Goal: Task Accomplishment & Management: Manage account settings

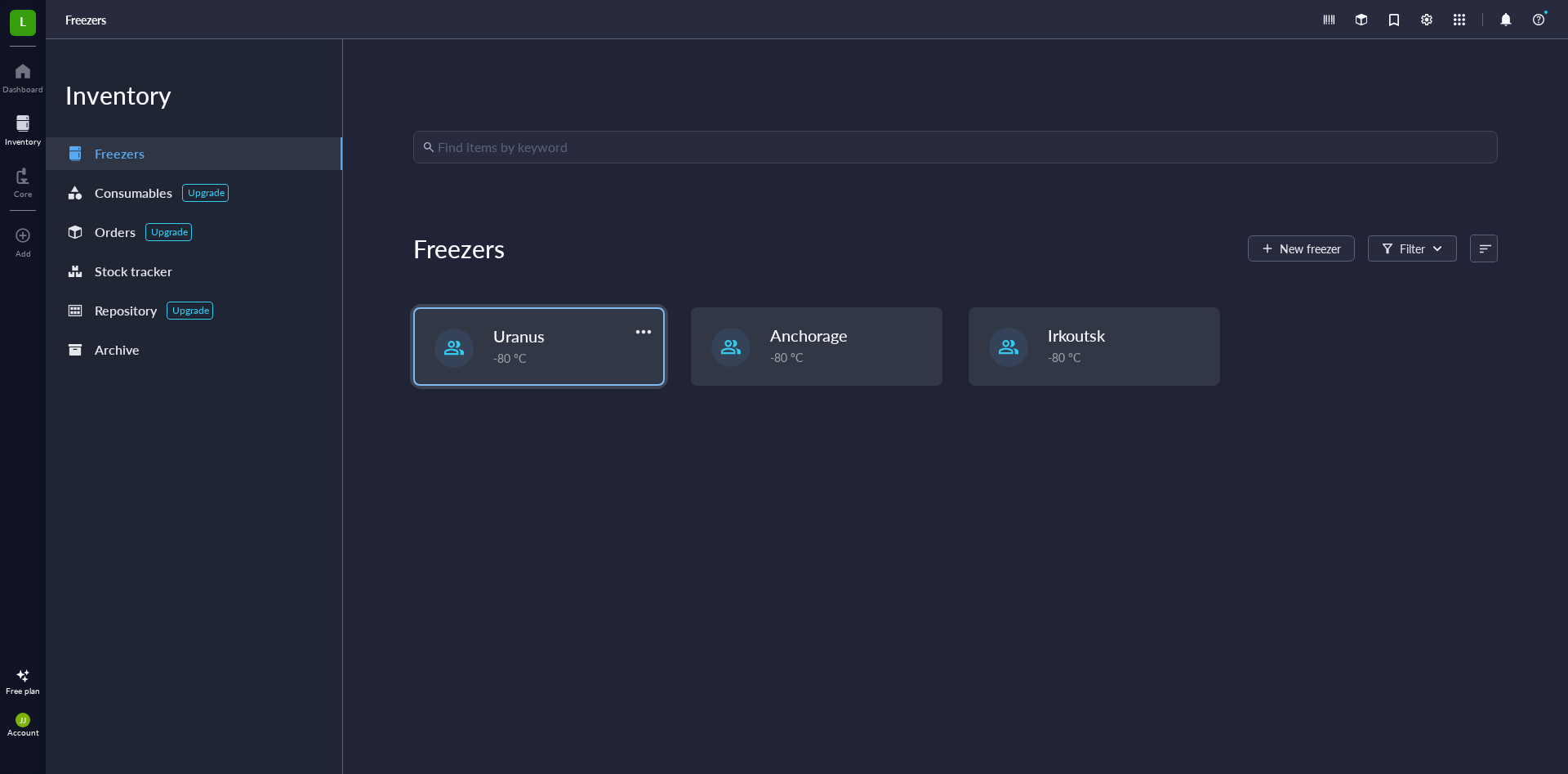
click at [560, 342] on div "Uranus" at bounding box center [562, 336] width 138 height 23
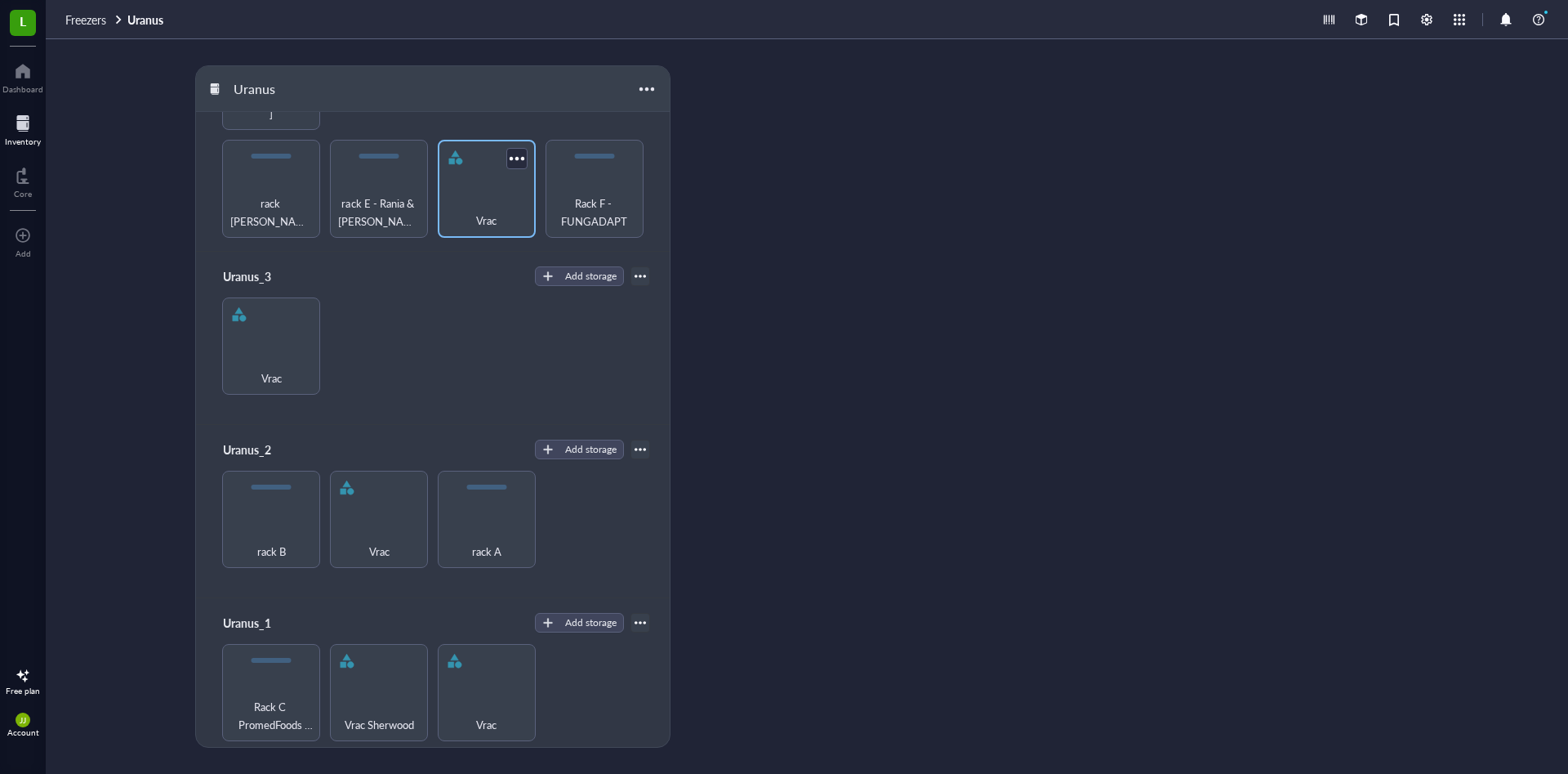
scroll to position [137, 0]
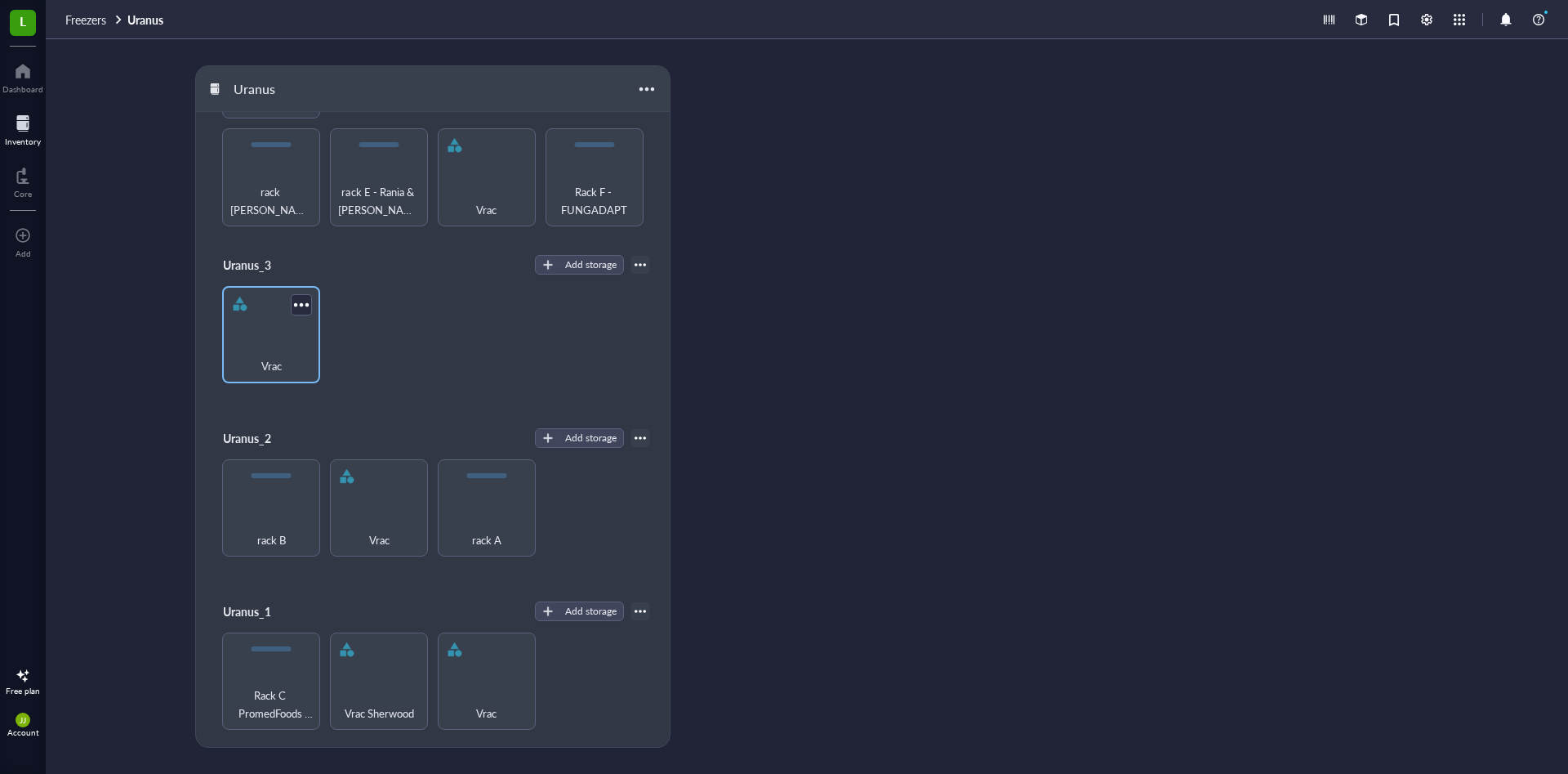
click at [289, 331] on div "Vrac" at bounding box center [271, 335] width 98 height 98
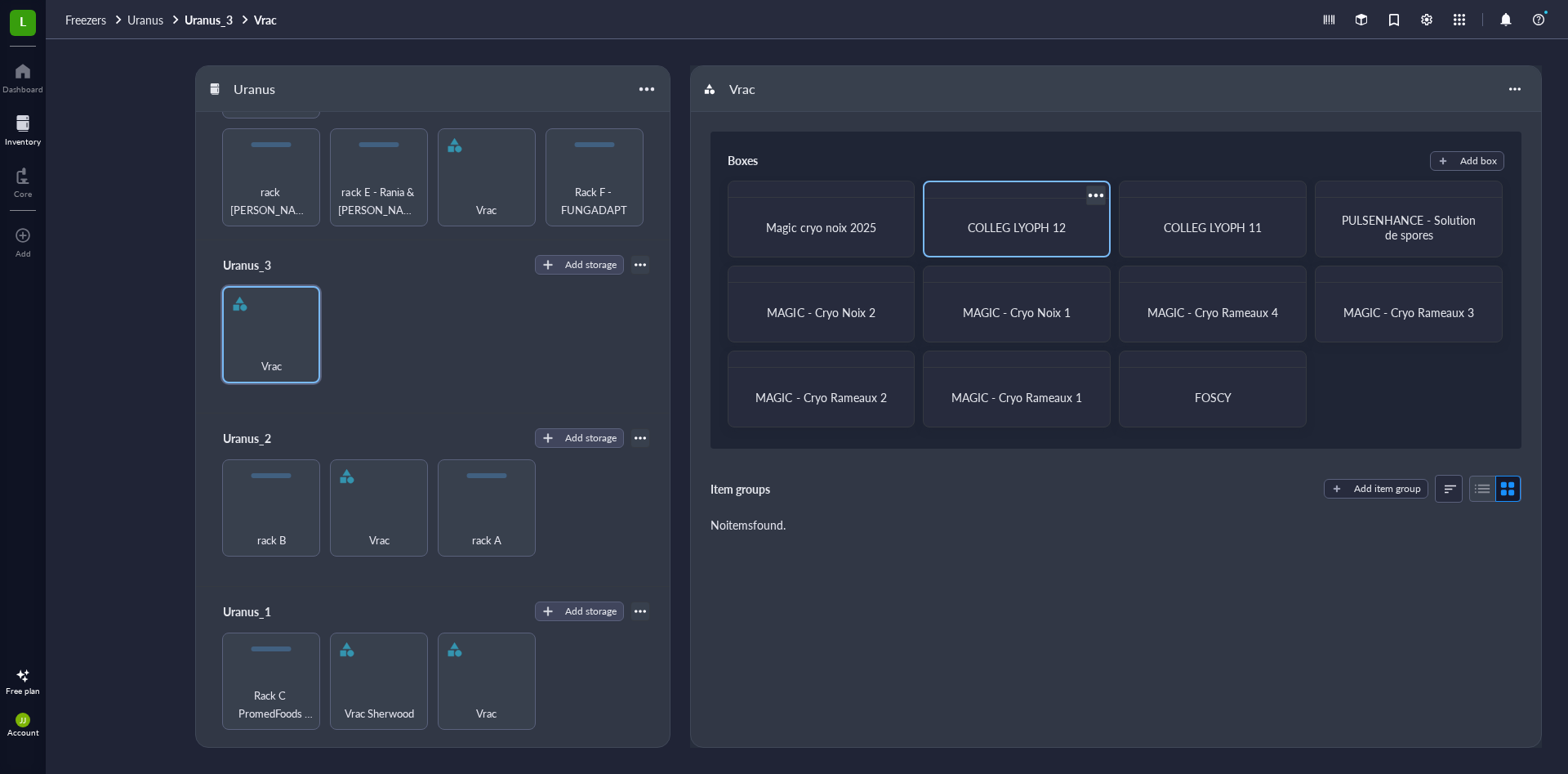
click at [1096, 195] on div at bounding box center [1096, 195] width 23 height 23
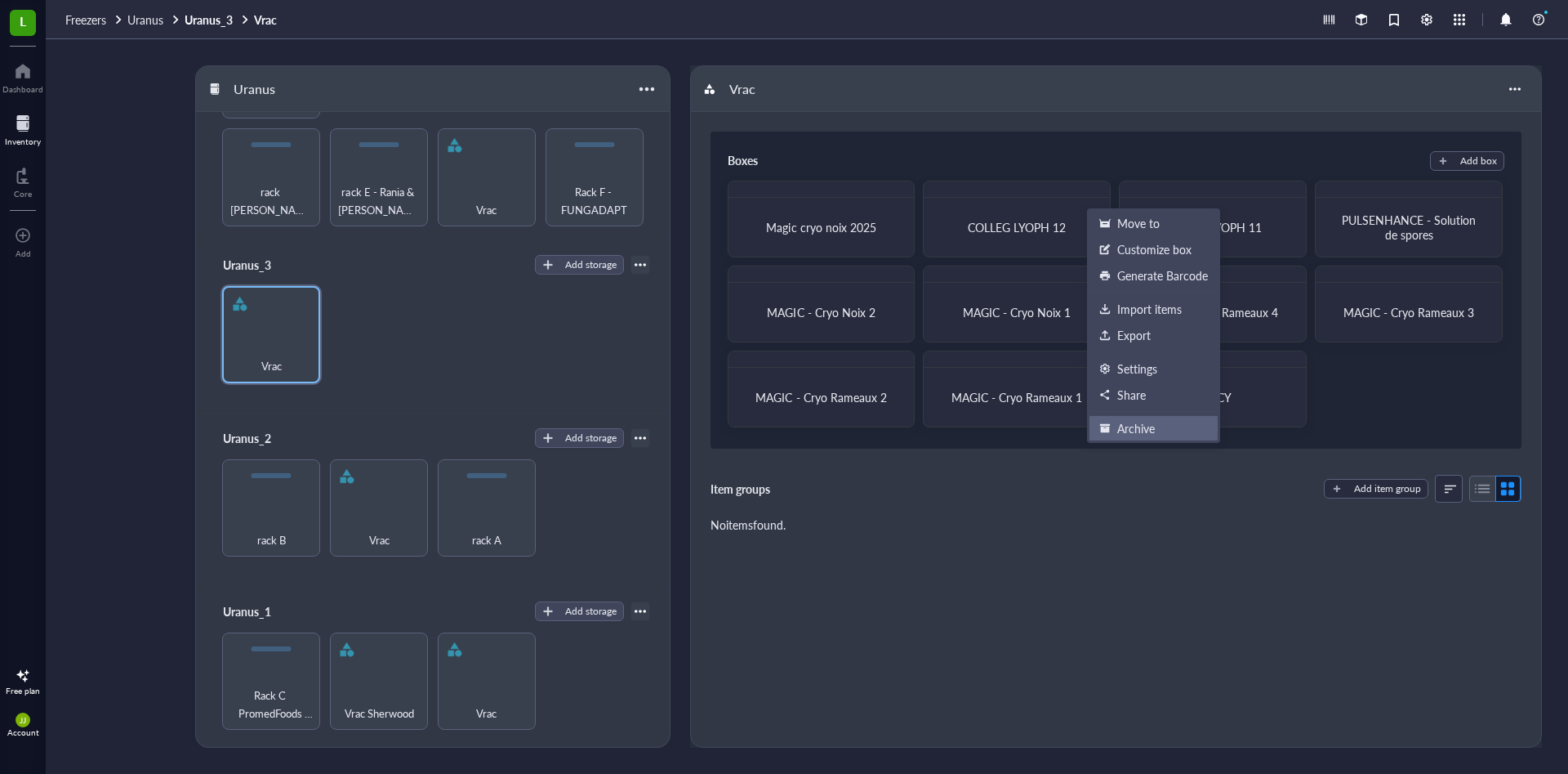
click at [1169, 429] on div "Archive" at bounding box center [1153, 428] width 108 height 14
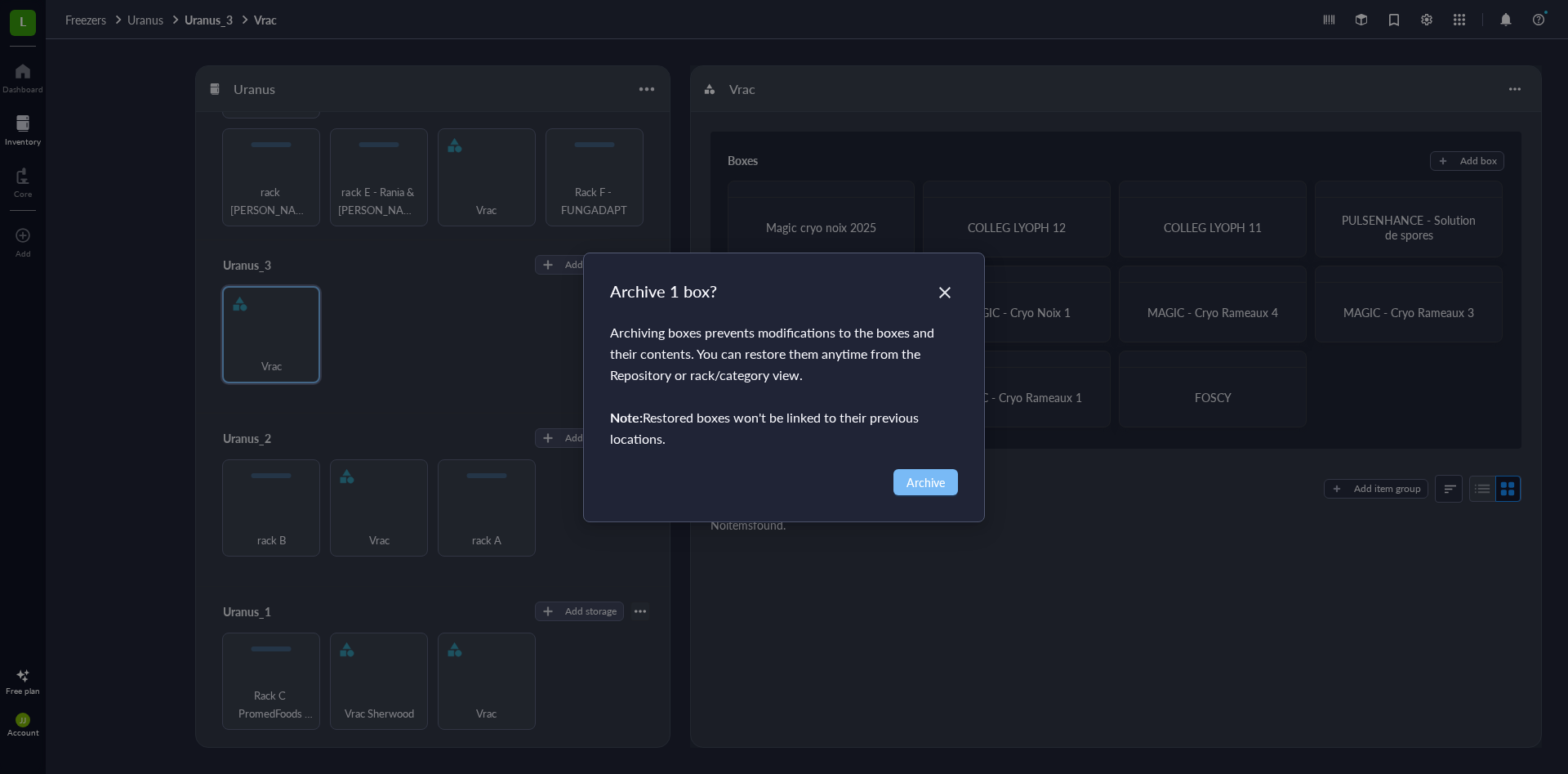
click at [931, 479] on span "Archive" at bounding box center [926, 483] width 39 height 18
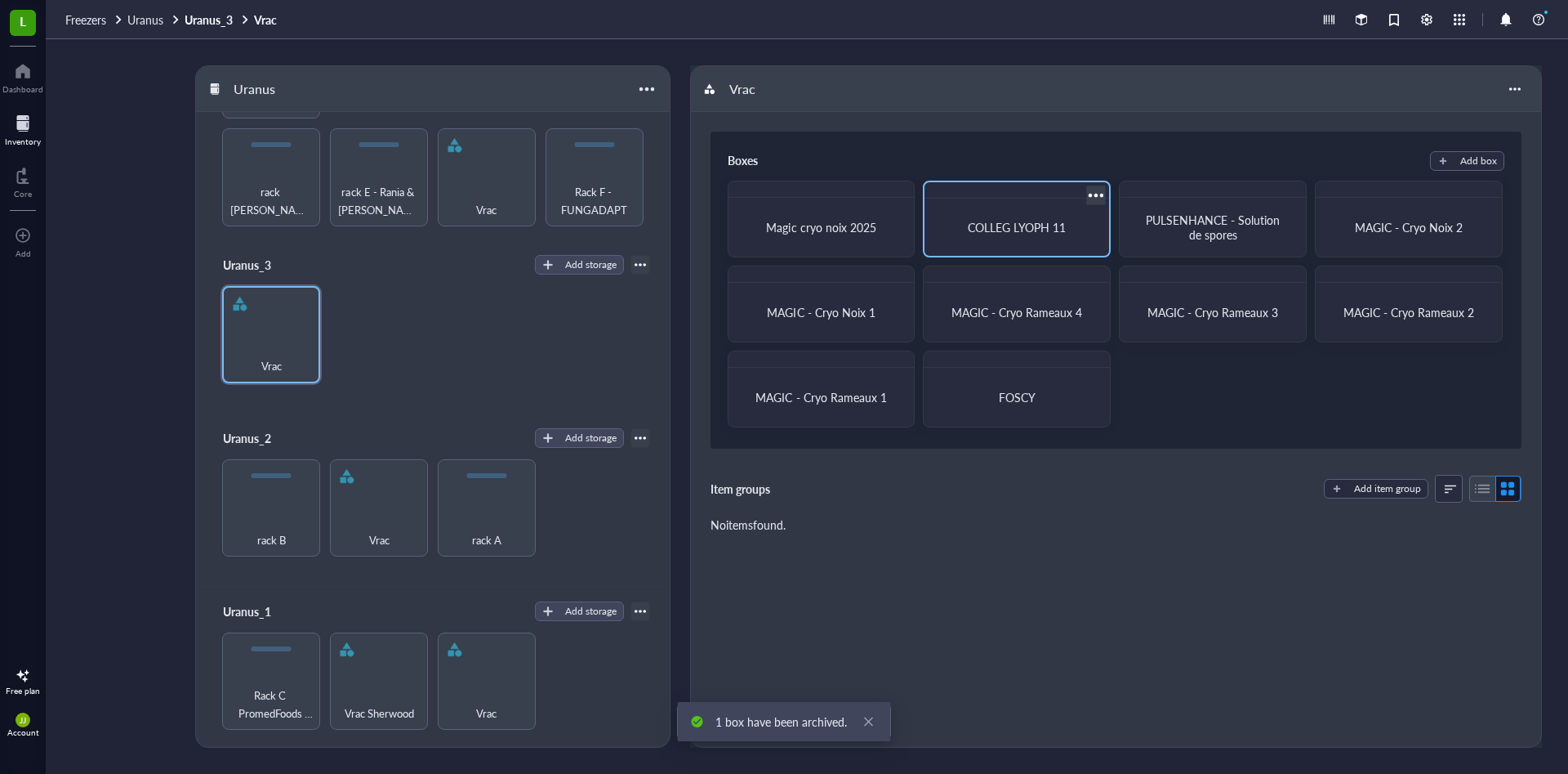
click at [1096, 195] on div at bounding box center [1096, 195] width 23 height 23
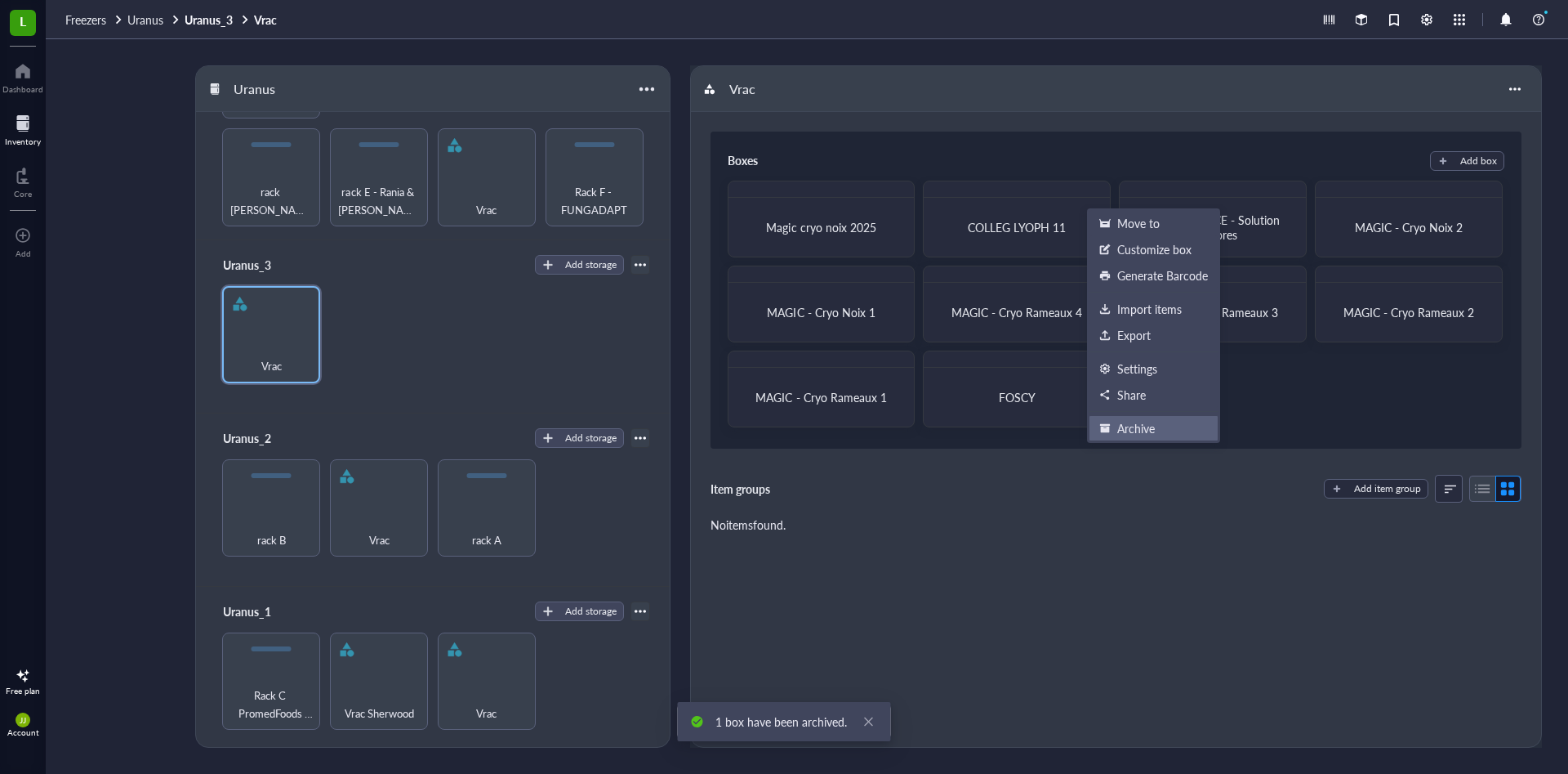
click at [1158, 423] on div "Archive" at bounding box center [1153, 428] width 108 height 14
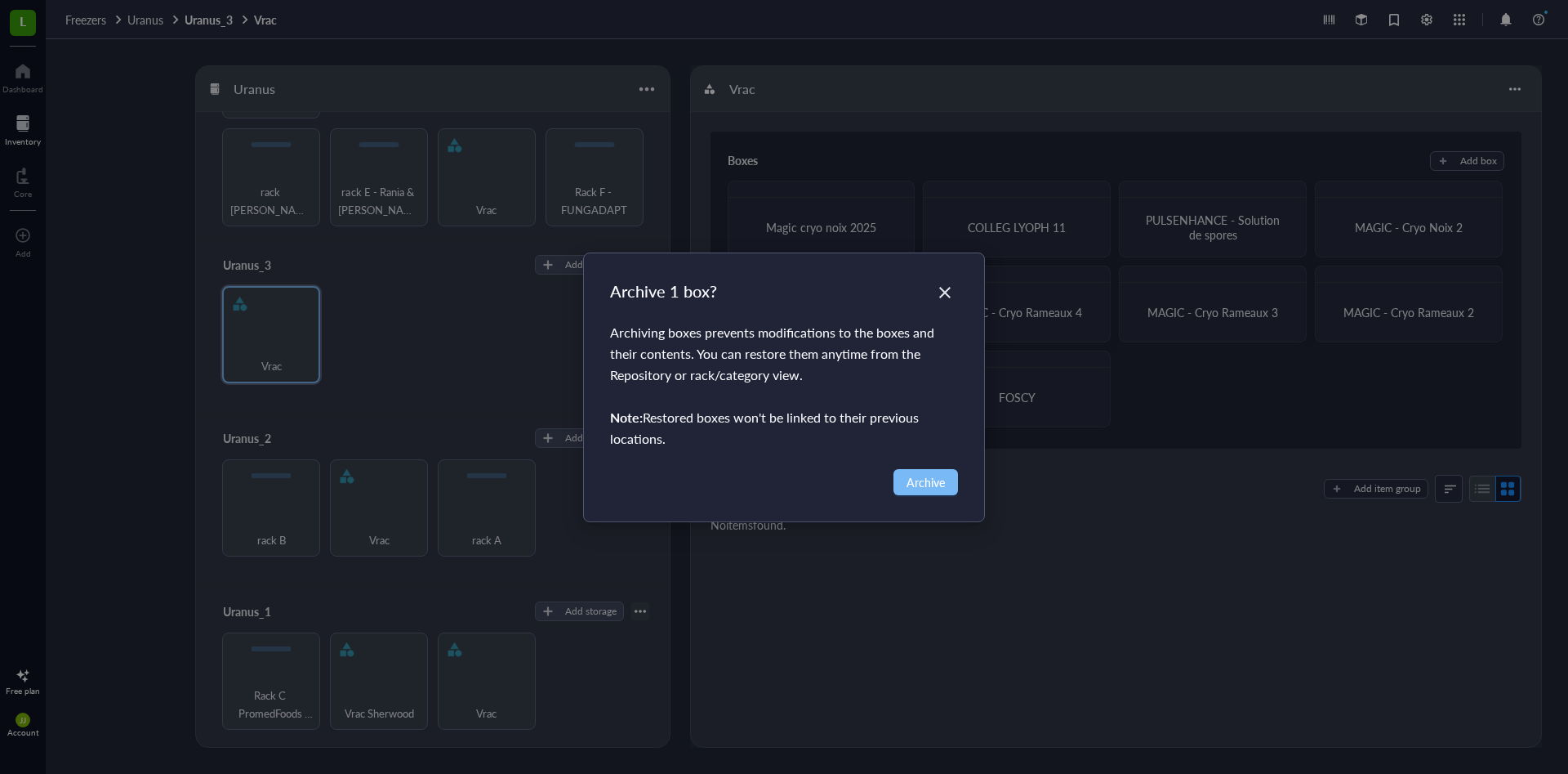
click at [940, 484] on span "Archive" at bounding box center [926, 483] width 39 height 18
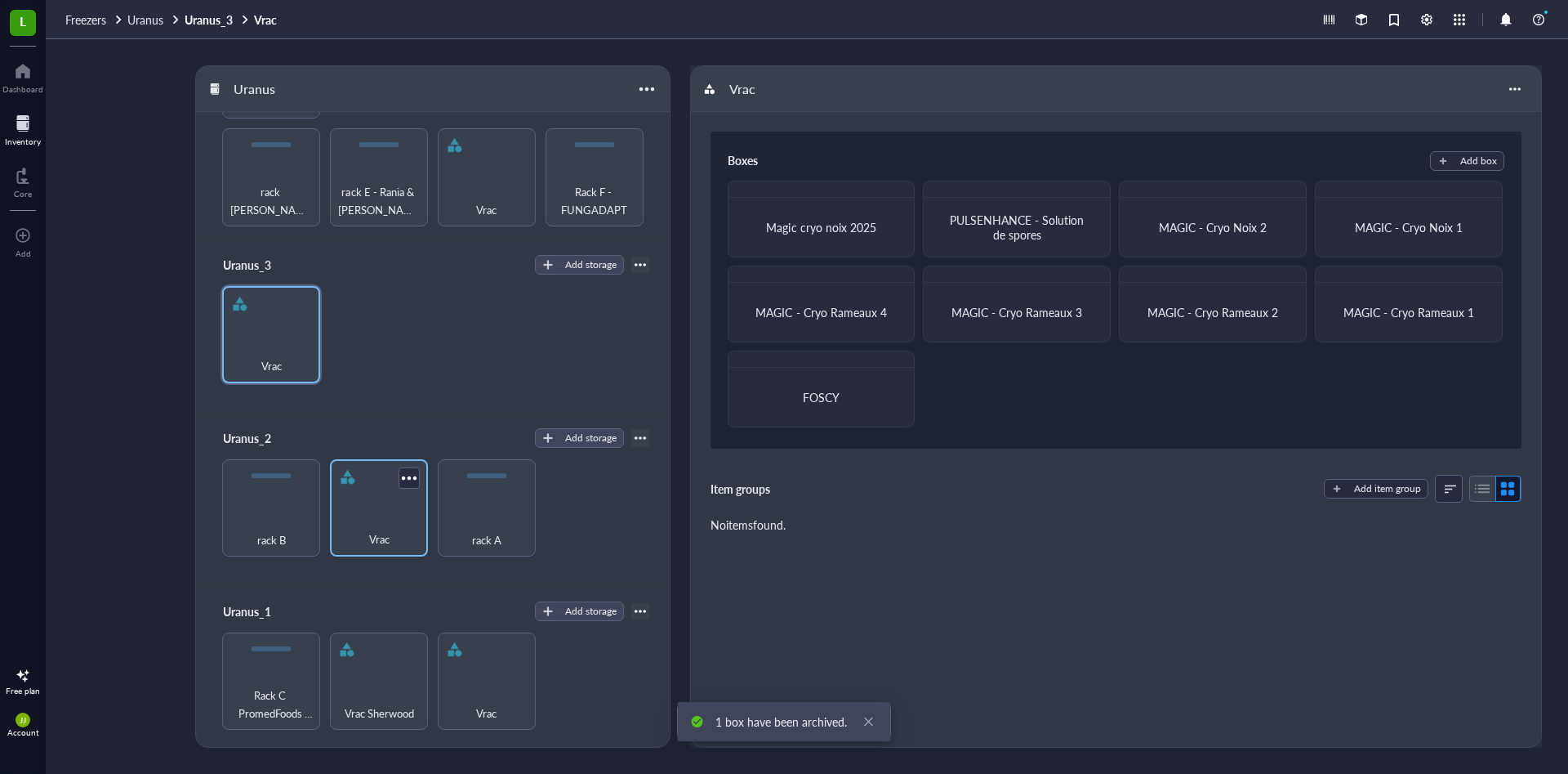
click at [393, 511] on div "Vrac" at bounding box center [379, 508] width 98 height 98
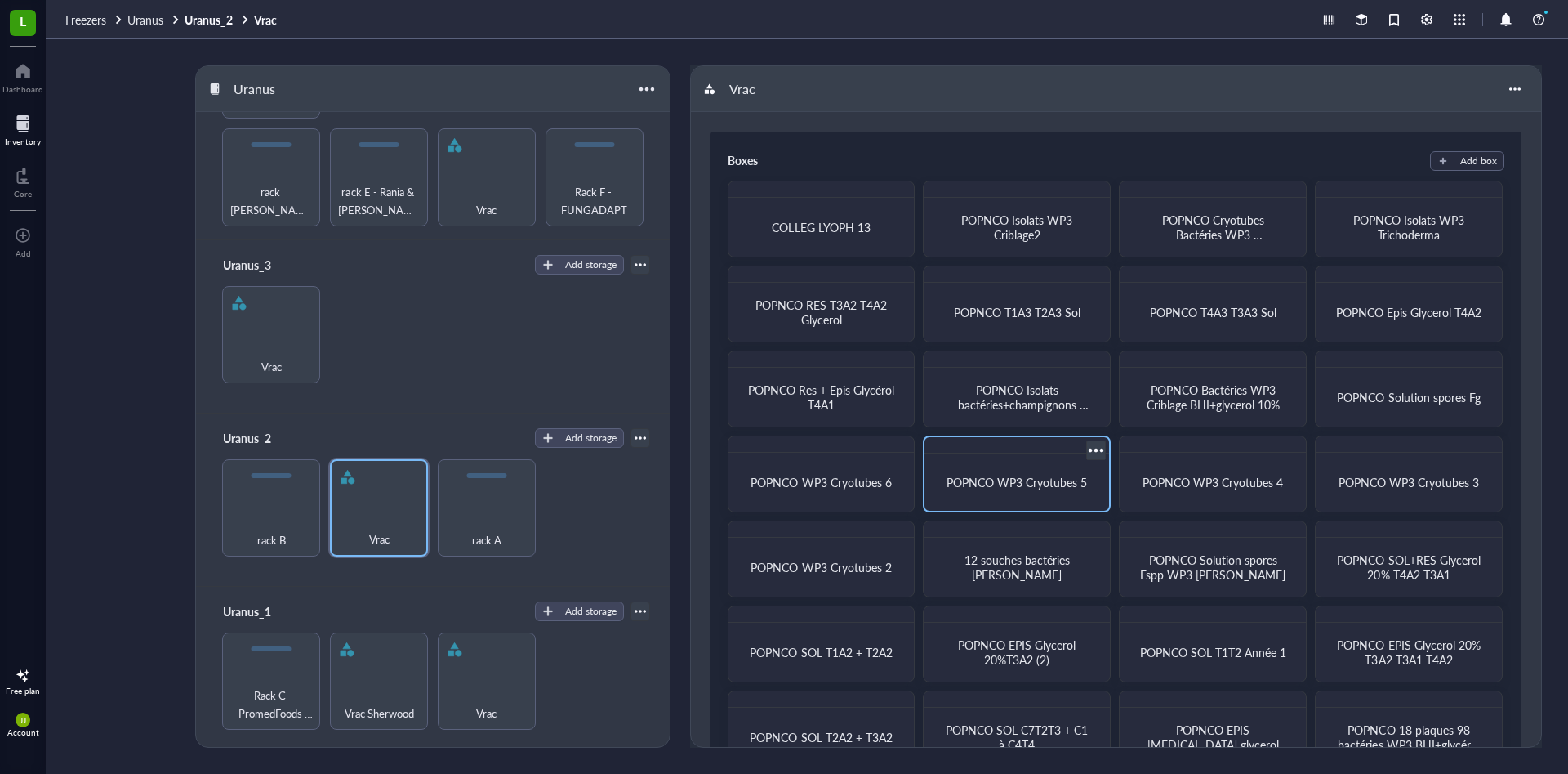
scroll to position [238, 0]
